Goal: Task Accomplishment & Management: Complete application form

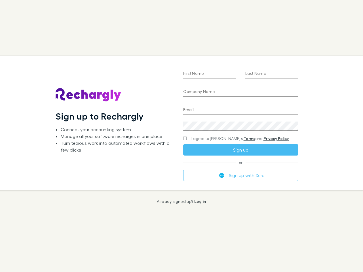
click at [182, 136] on div "First Name Last Name Company Name Email Create a password I agree to Rechargly’…" at bounding box center [241, 123] width 124 height 134
click at [210, 74] on input "First Name" at bounding box center [209, 74] width 53 height 9
click at [272, 74] on input "Last Name" at bounding box center [272, 74] width 53 height 9
click at [241, 92] on input "Company Name" at bounding box center [240, 92] width 115 height 9
click at [241, 110] on input "Email" at bounding box center [240, 110] width 115 height 9
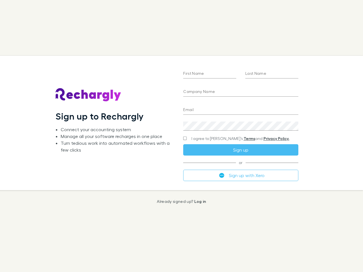
click at [230, 139] on span "I agree to [PERSON_NAME]’s Terms and Privacy Policy." at bounding box center [241, 139] width 98 height 6
click at [241, 150] on button "Sign up" at bounding box center [240, 149] width 115 height 11
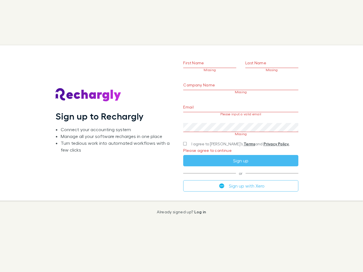
click at [241, 174] on span "or" at bounding box center [240, 173] width 115 height 0
